Goal: Transaction & Acquisition: Purchase product/service

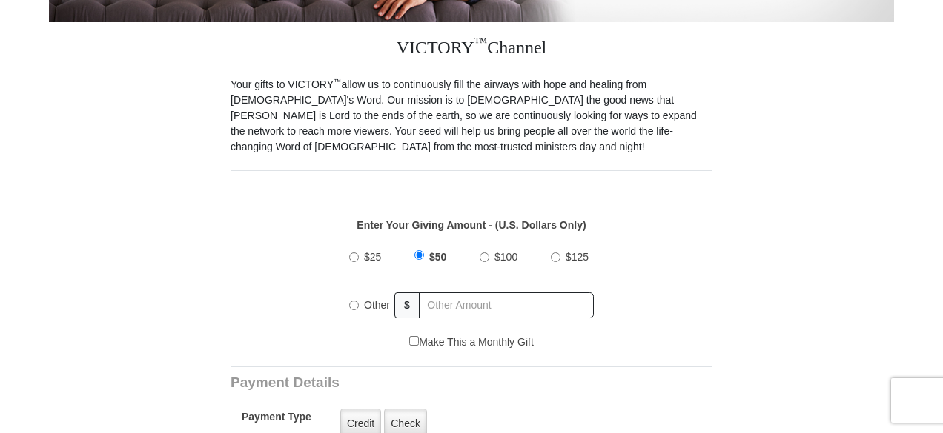
scroll to position [445, 0]
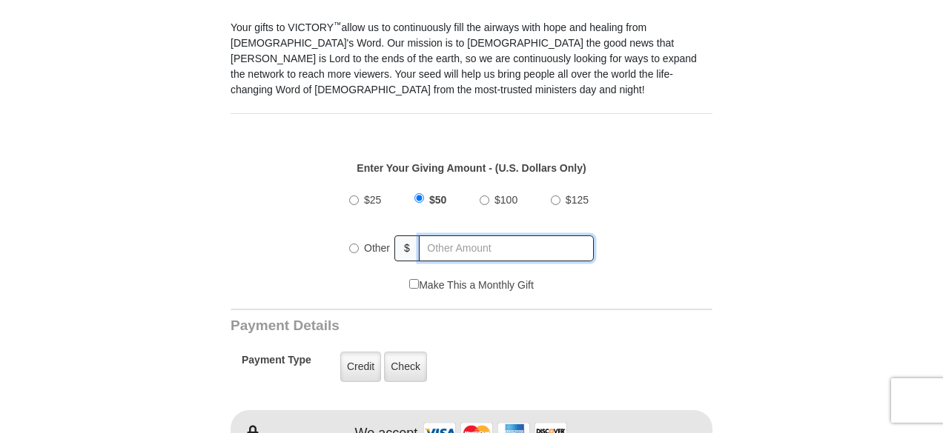
radio input "true"
click at [470, 236] on input "text" at bounding box center [506, 249] width 173 height 26
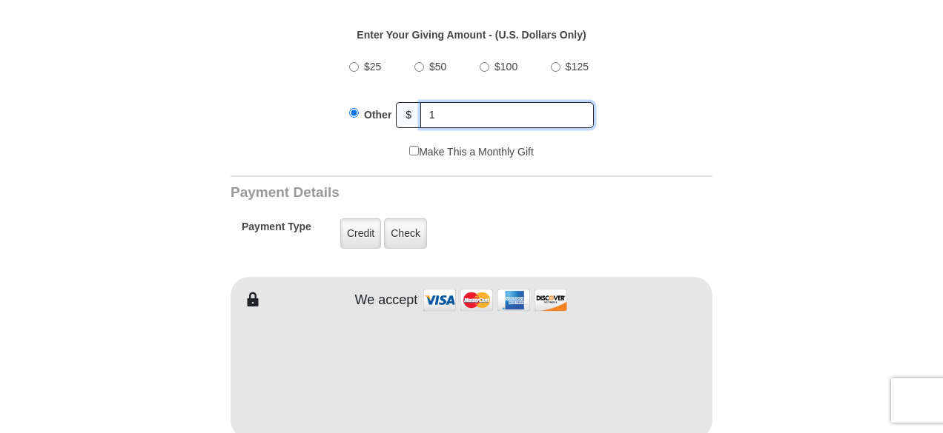
scroll to position [593, 0]
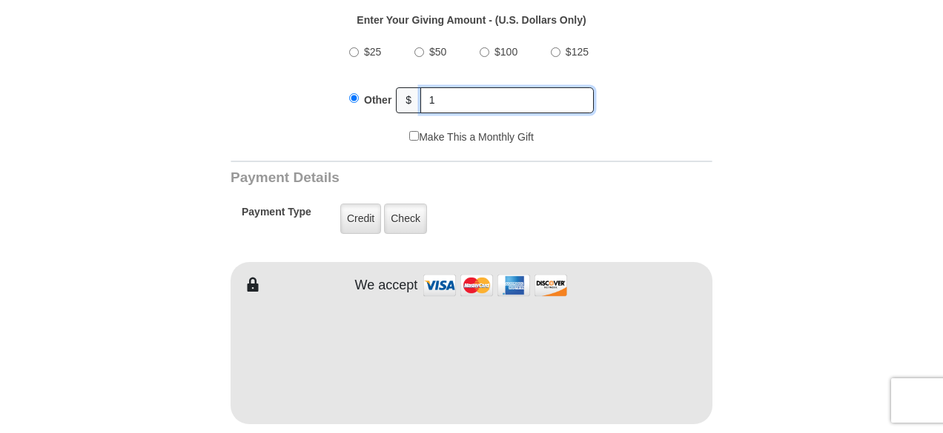
type input "1"
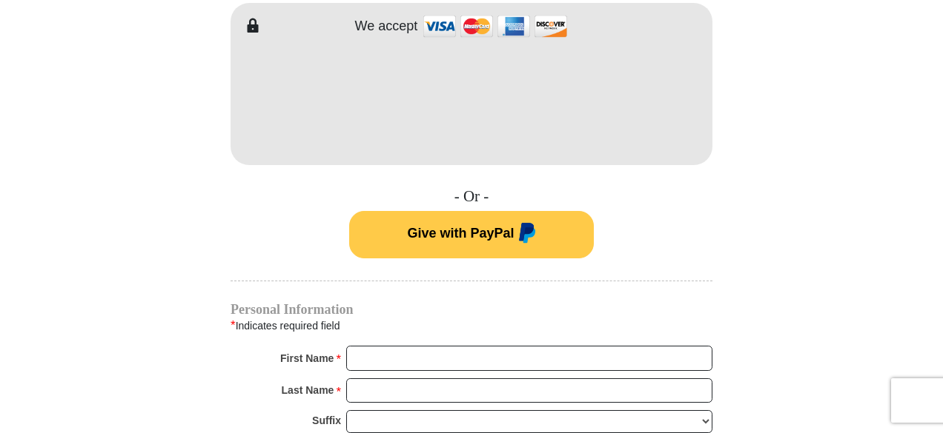
scroll to position [853, 0]
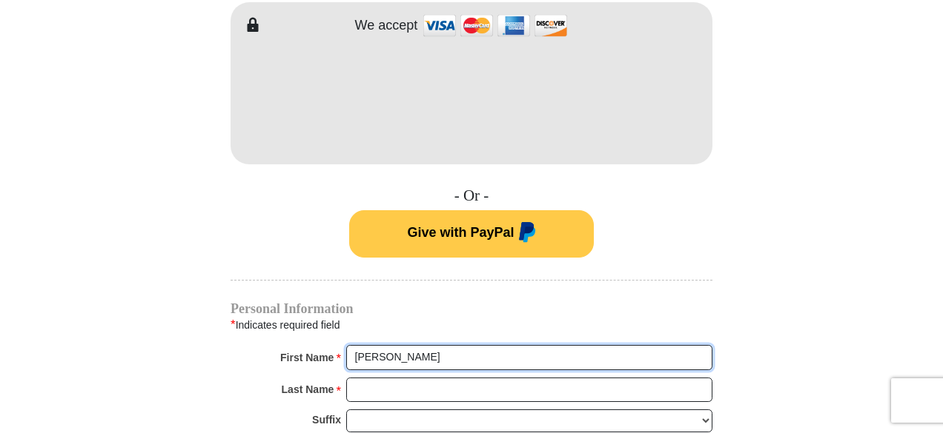
type input "[PERSON_NAME]"
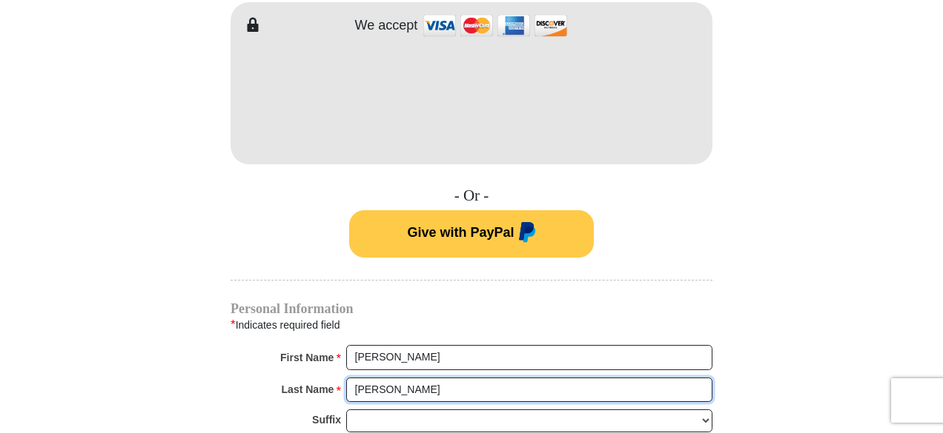
type input "[PERSON_NAME]"
select select "Sr"
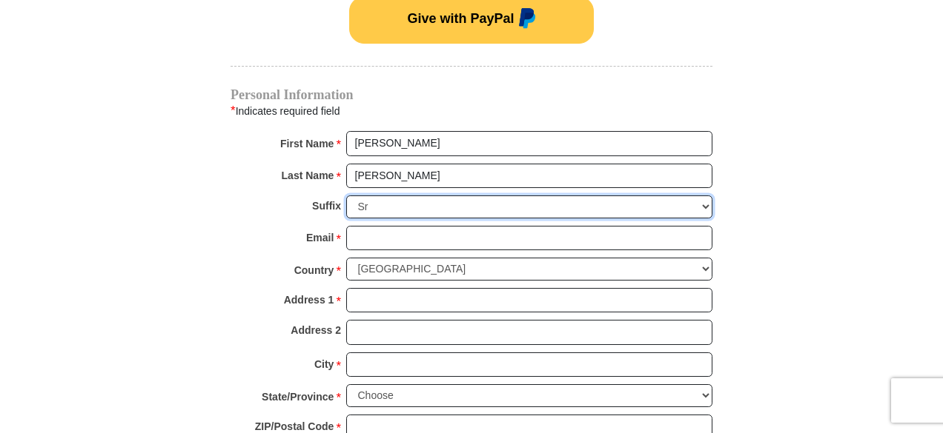
scroll to position [1075, 0]
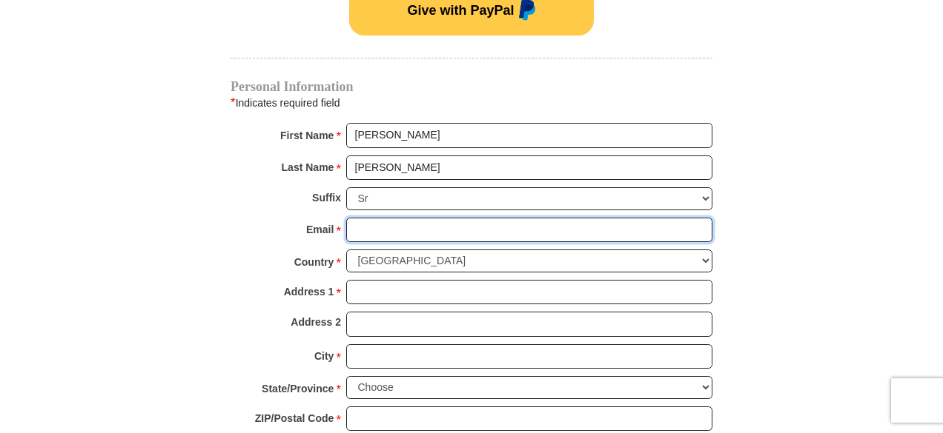
paste input "[EMAIL_ADDRESS][DOMAIN_NAME]"
type input "[EMAIL_ADDRESS][DOMAIN_NAME]"
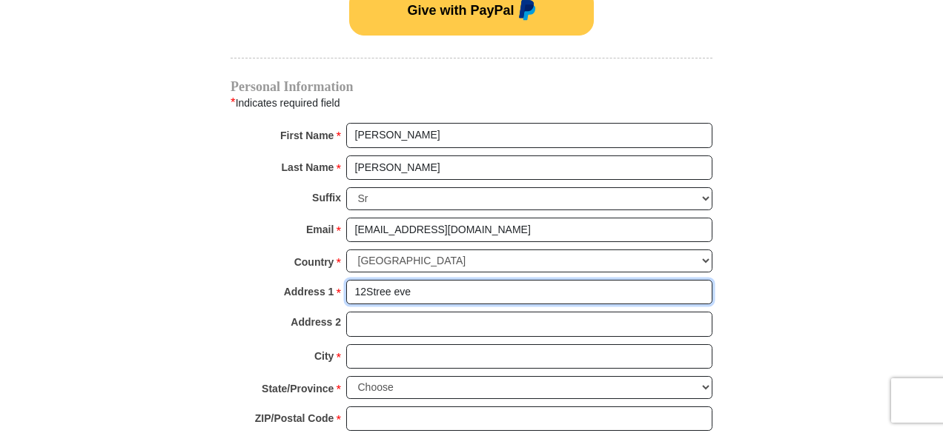
type input "12Stree eve"
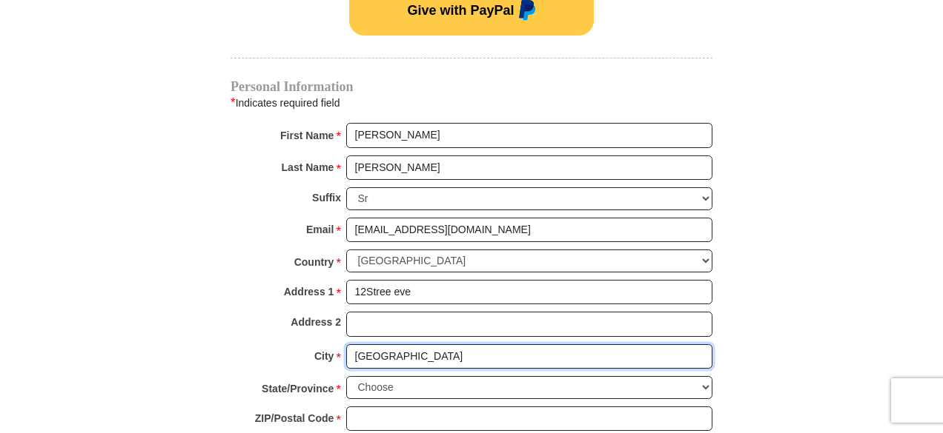
type input "[GEOGRAPHIC_DATA]"
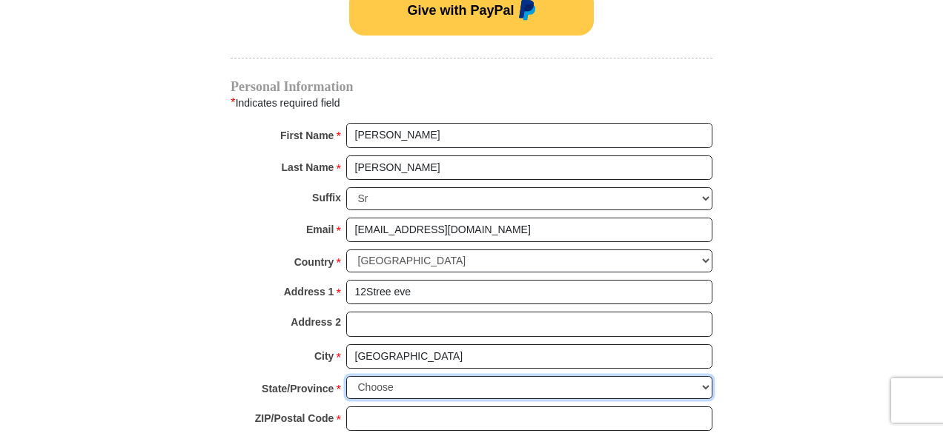
select select "CA"
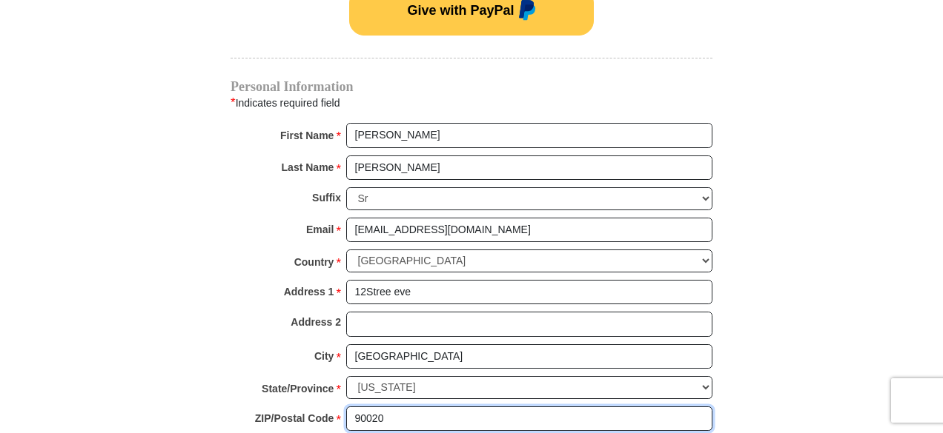
type input "90020"
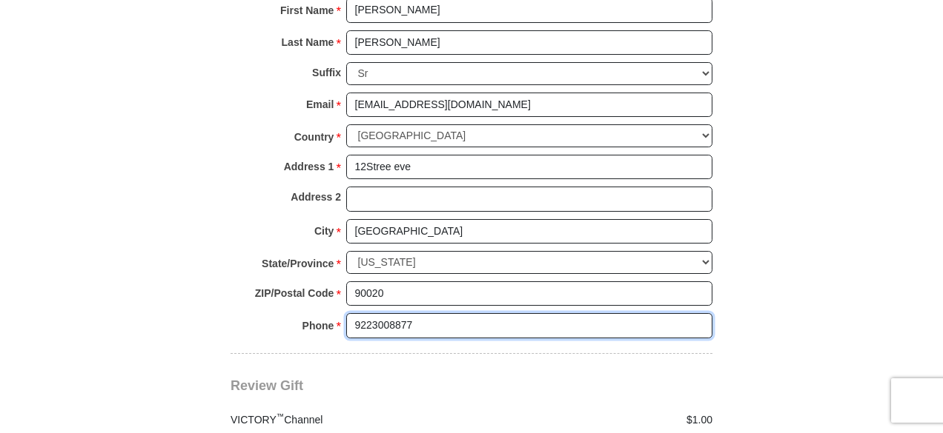
scroll to position [1301, 0]
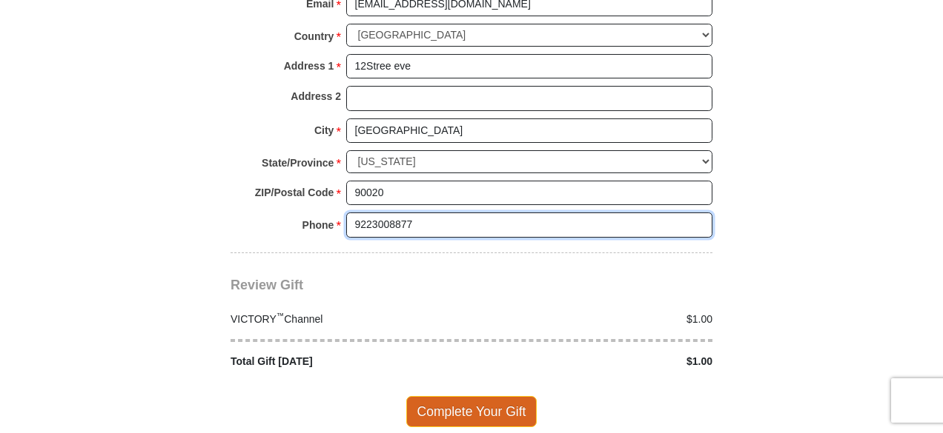
type input "9223008877"
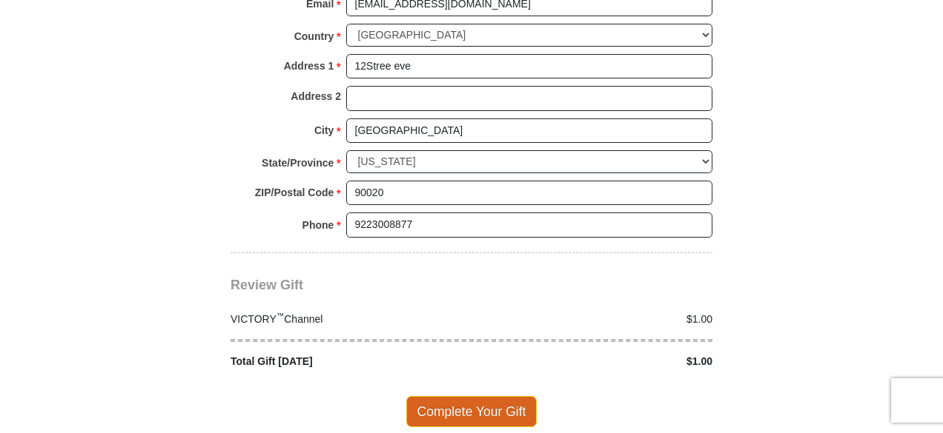
click at [508, 396] on span "Complete Your Gift" at bounding box center [471, 411] width 131 height 31
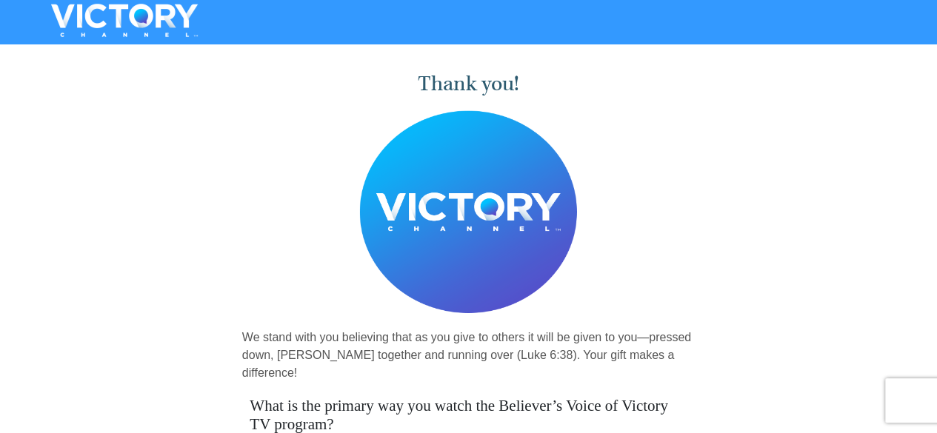
scroll to position [222, 0]
